Goal: Task Accomplishment & Management: Manage account settings

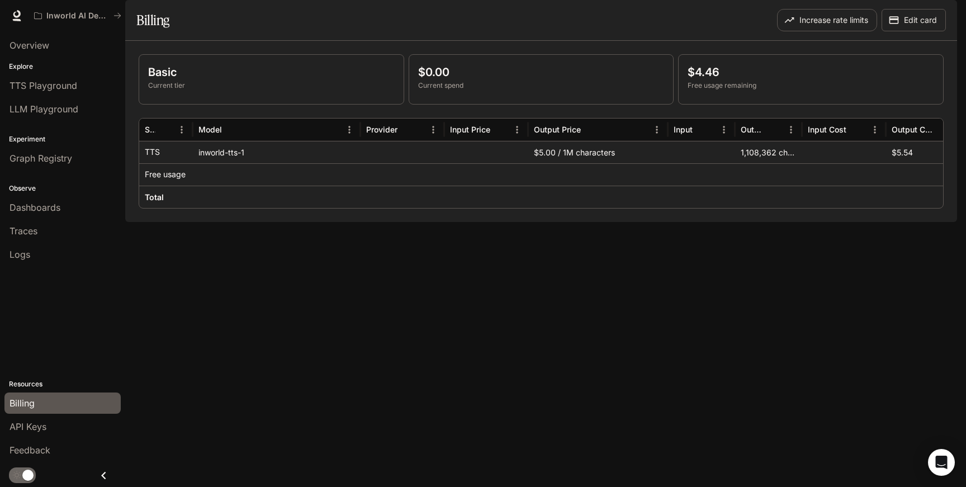
click at [25, 399] on span "Billing" at bounding box center [22, 402] width 25 height 13
click at [227, 163] on div "inworld-tts-1" at bounding box center [277, 152] width 168 height 22
click at [939, 17] on icon "button" at bounding box center [941, 16] width 6 height 6
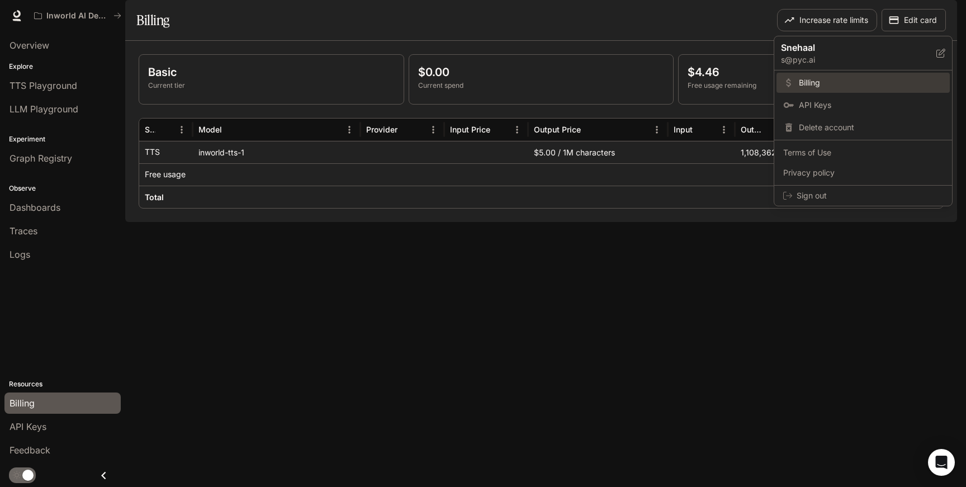
click at [818, 88] on span "Billing" at bounding box center [871, 82] width 144 height 11
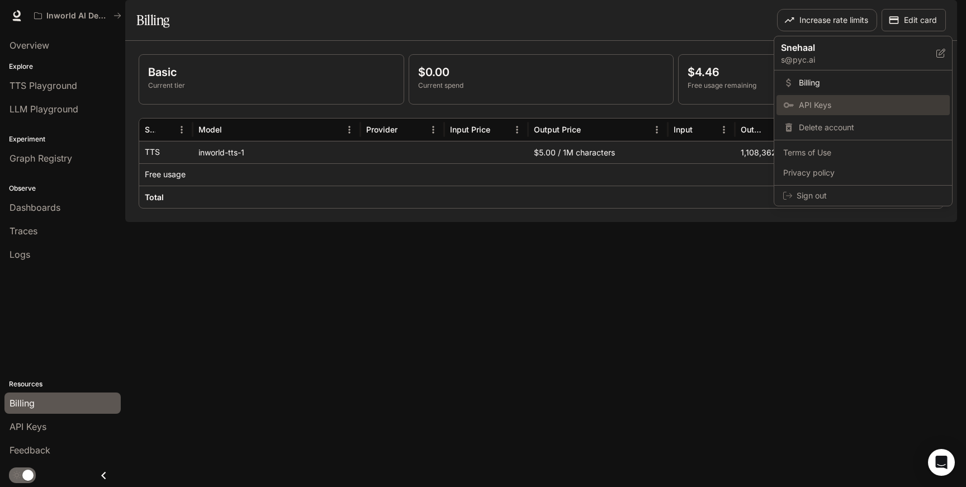
click at [809, 103] on span "API Keys" at bounding box center [871, 104] width 144 height 11
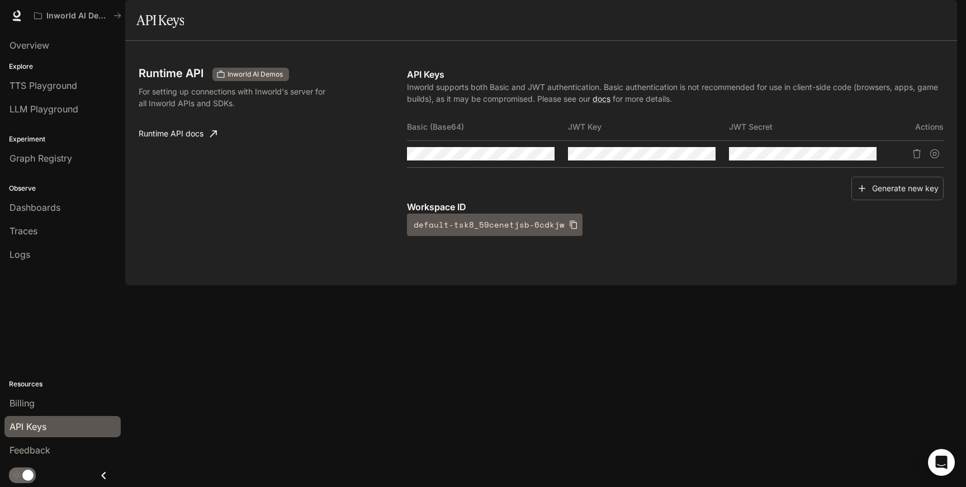
click at [940, 17] on icon "button" at bounding box center [941, 16] width 6 height 6
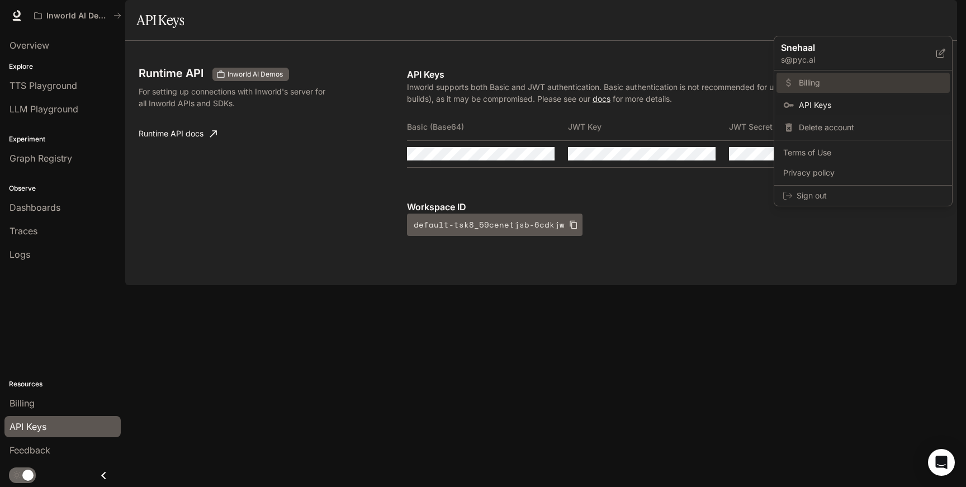
click at [810, 86] on span "Billing" at bounding box center [871, 82] width 144 height 11
